Goal: Information Seeking & Learning: Learn about a topic

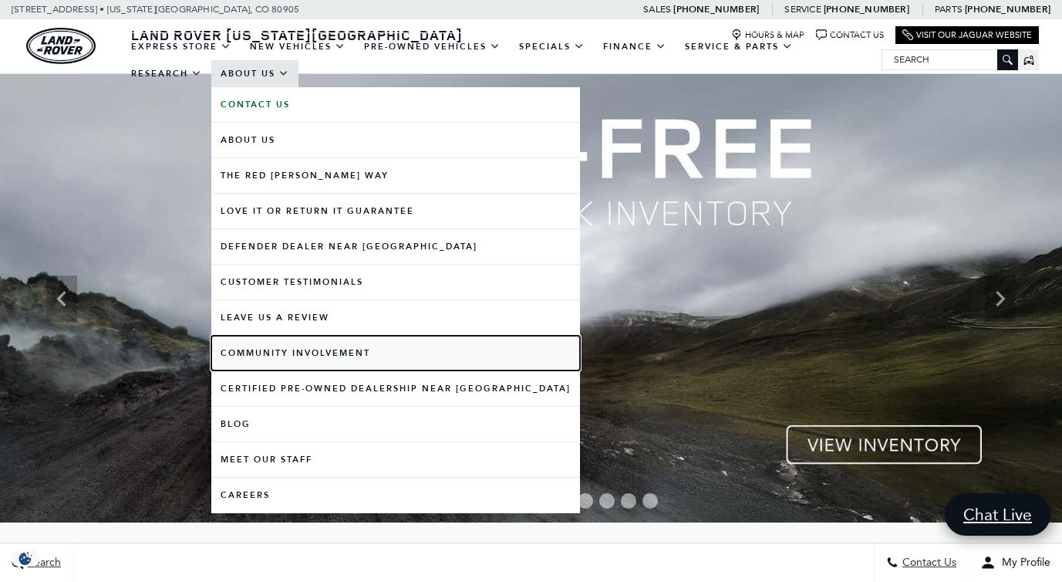
click at [325, 353] on link "Community Involvement" at bounding box center [395, 353] width 369 height 35
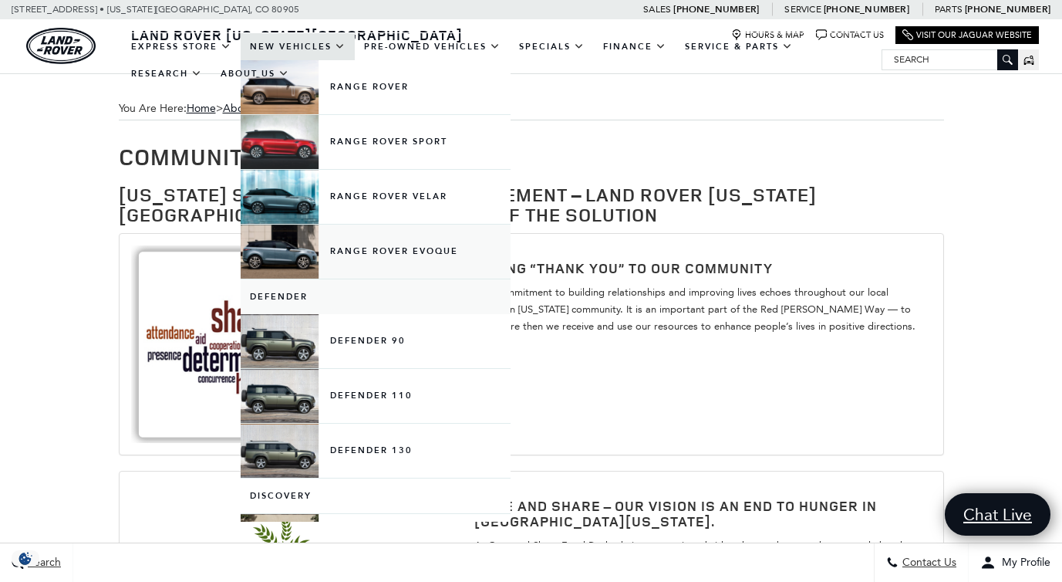
scroll to position [74, 0]
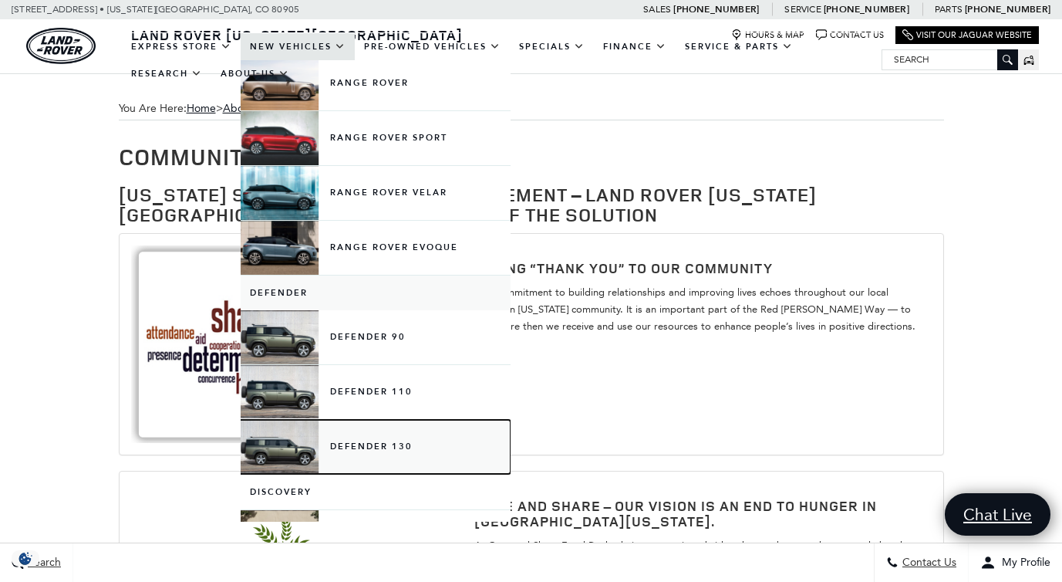
click at [373, 443] on link "Defender 130" at bounding box center [376, 447] width 270 height 54
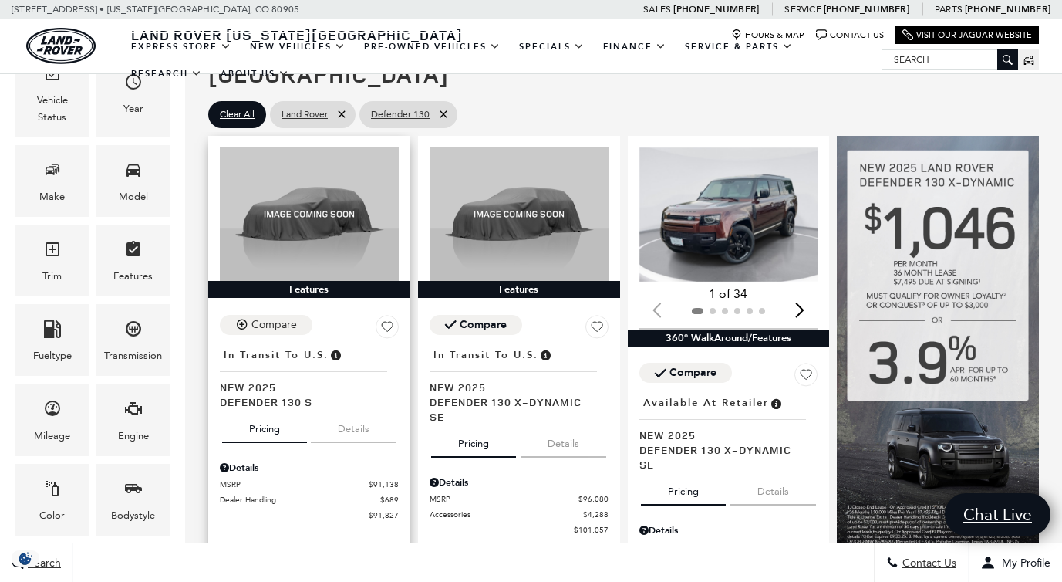
scroll to position [234, 0]
click at [350, 410] on button "Details" at bounding box center [354, 427] width 86 height 34
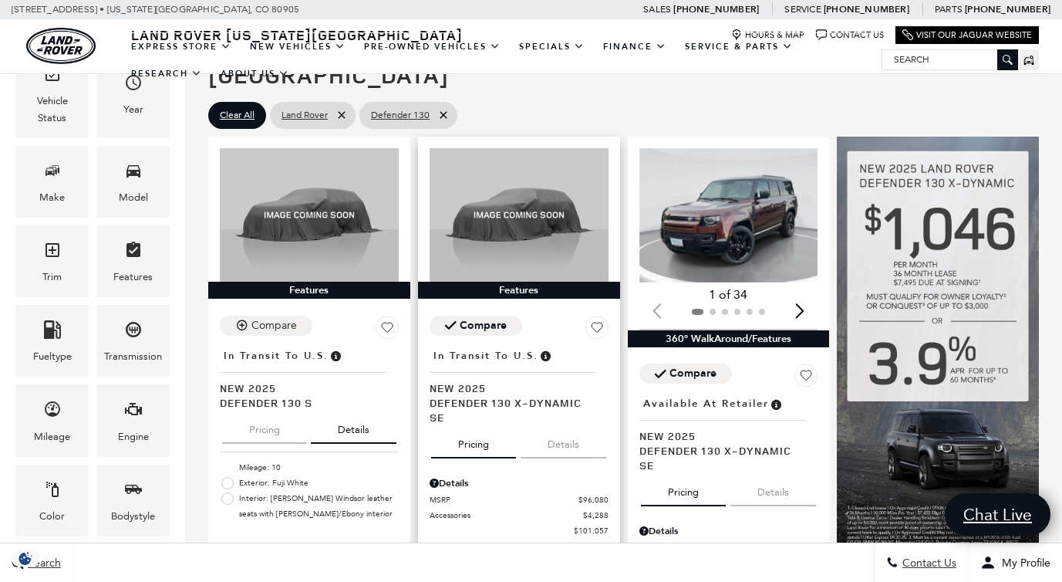
click at [568, 424] on button "Details" at bounding box center [564, 441] width 86 height 34
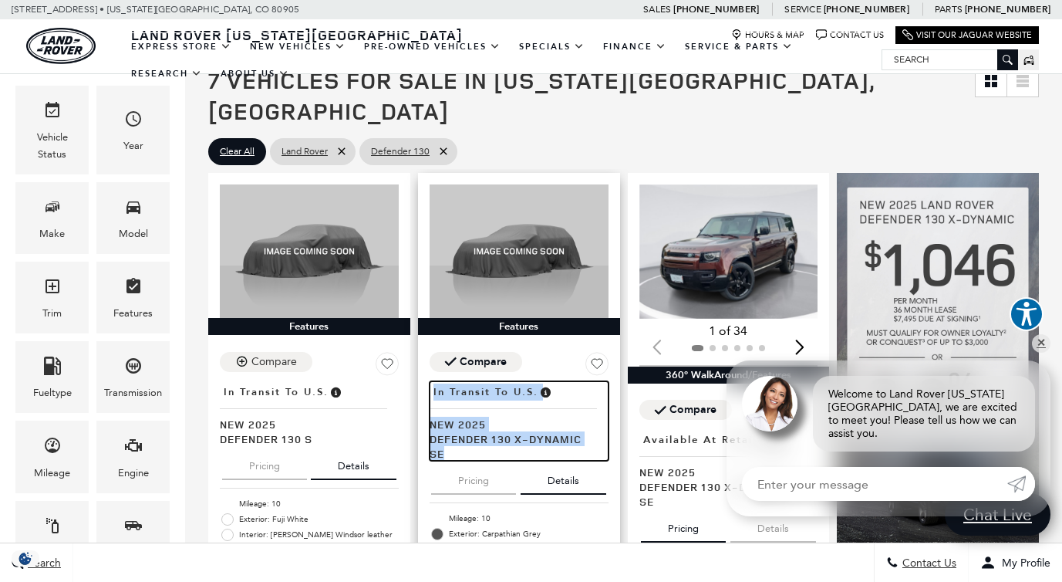
scroll to position [196, 0]
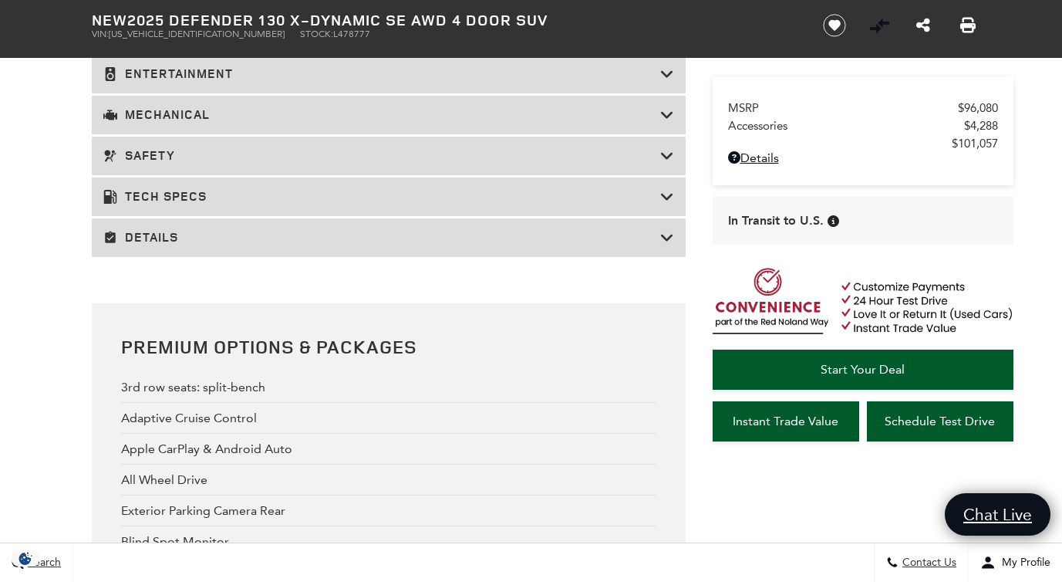
scroll to position [2887, 0]
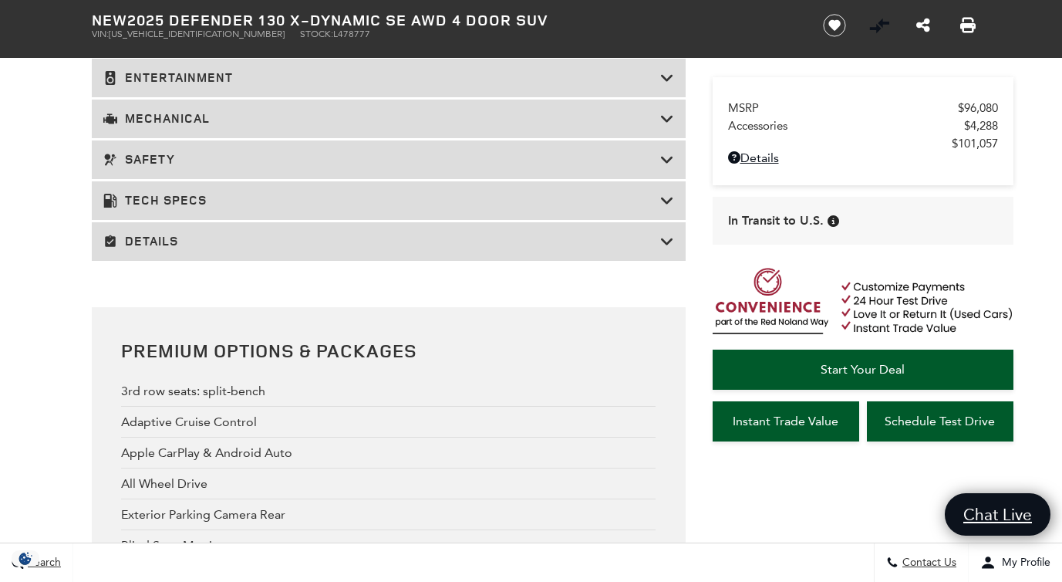
click at [604, 234] on h3 "Details" at bounding box center [381, 241] width 557 height 15
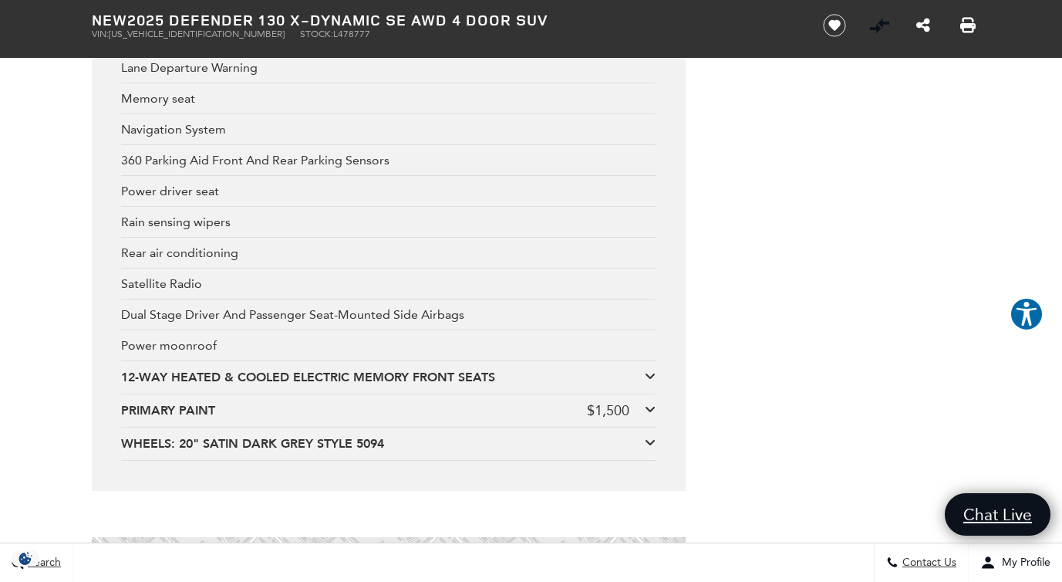
scroll to position [6211, 0]
